Goal: Task Accomplishment & Management: Manage account settings

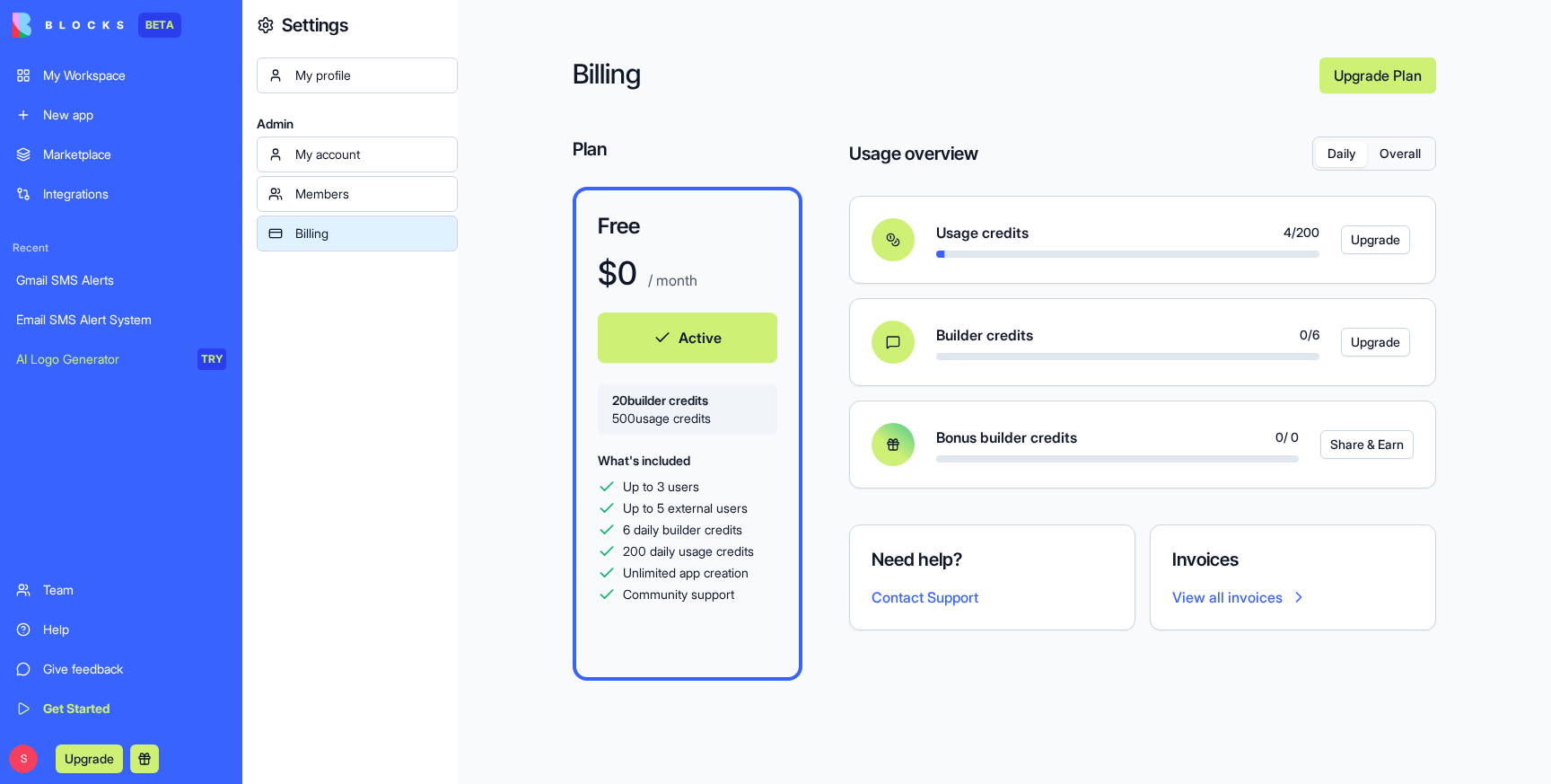
click at [1397, 155] on button "Overall" at bounding box center [1400, 154] width 65 height 26
click at [1328, 157] on button "Daily" at bounding box center [1342, 154] width 51 height 26
click at [1405, 152] on button "Overall" at bounding box center [1400, 154] width 65 height 26
